Goal: Find specific page/section: Find specific page/section

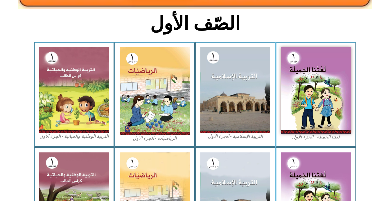
scroll to position [189, 0]
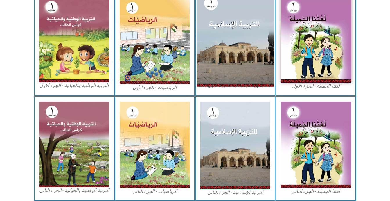
click at [227, 76] on img at bounding box center [234, 39] width 77 height 94
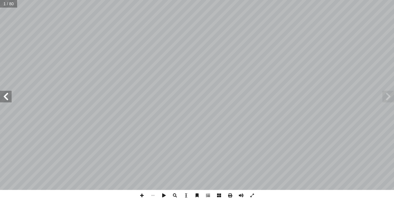
click at [5, 98] on span at bounding box center [6, 97] width 12 height 12
click at [10, 96] on span at bounding box center [6, 97] width 12 height 12
click at [145, 194] on span at bounding box center [141, 194] width 11 height 11
